Goal: Find specific page/section: Find specific page/section

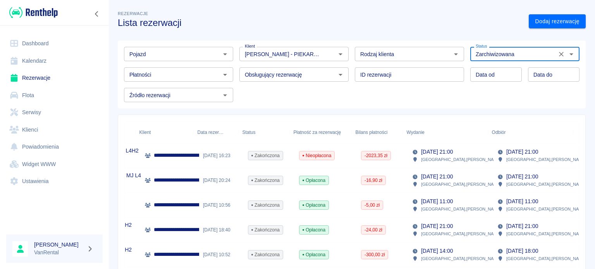
drag, startPoint x: 557, startPoint y: 55, endPoint x: 477, endPoint y: 60, distance: 80.6
click at [557, 55] on icon "Wyczyść" at bounding box center [561, 54] width 8 height 8
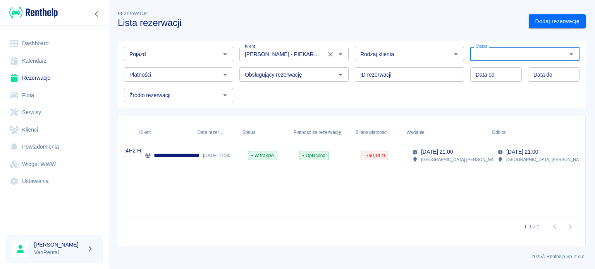
click at [331, 55] on icon "Wyczyść" at bounding box center [330, 54] width 8 height 8
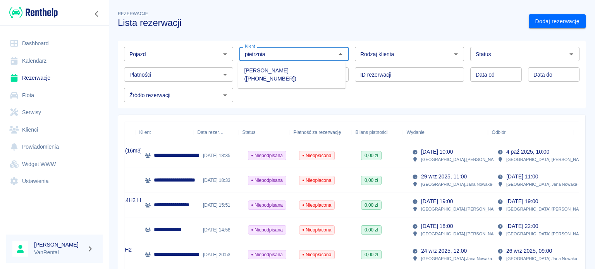
click at [308, 72] on li "[PERSON_NAME] ([PHONE_NUMBER])" at bounding box center [292, 74] width 108 height 21
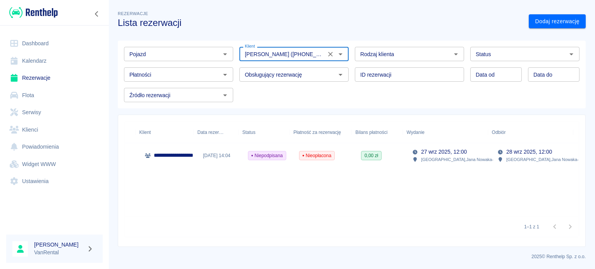
type input "[PERSON_NAME] ([PHONE_NUMBER])"
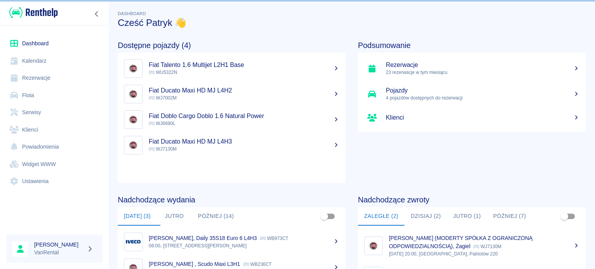
click at [49, 63] on link "Kalendarz" at bounding box center [54, 60] width 96 height 17
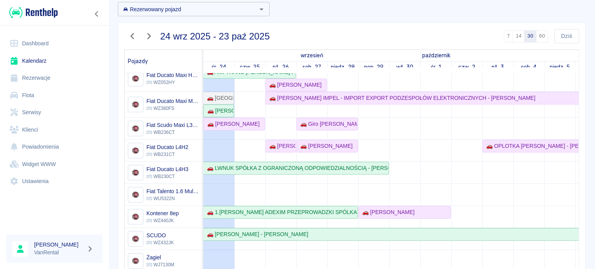
click at [226, 144] on td at bounding box center [218, 200] width 31 height 408
click at [244, 142] on td at bounding box center [249, 200] width 31 height 408
